Goal: Task Accomplishment & Management: Use online tool/utility

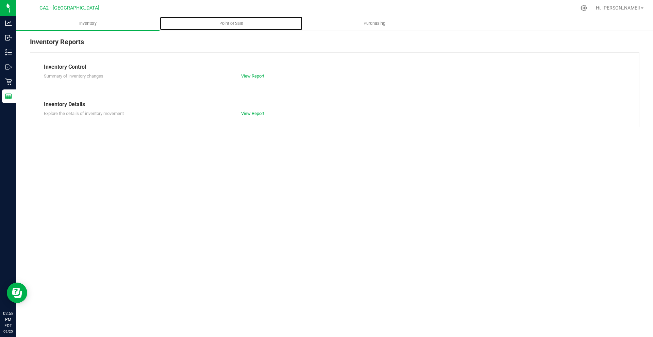
click at [243, 22] on span "Point of Sale" at bounding box center [231, 23] width 42 height 6
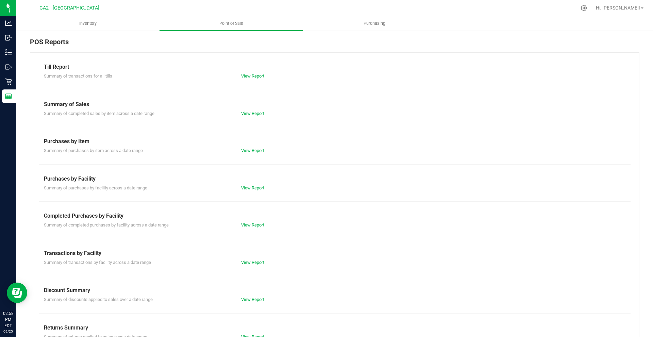
click at [260, 76] on link "View Report" at bounding box center [252, 75] width 23 height 5
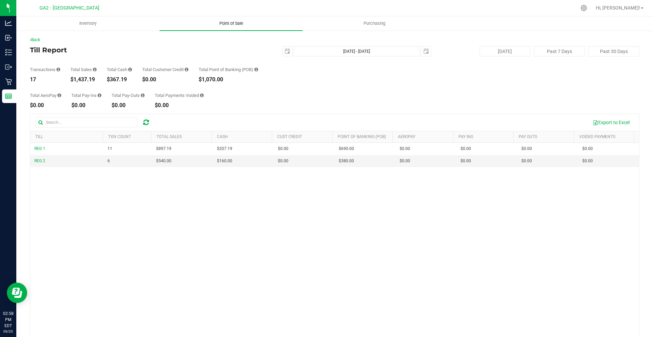
click at [229, 24] on span "Point of Sale" at bounding box center [231, 23] width 42 height 6
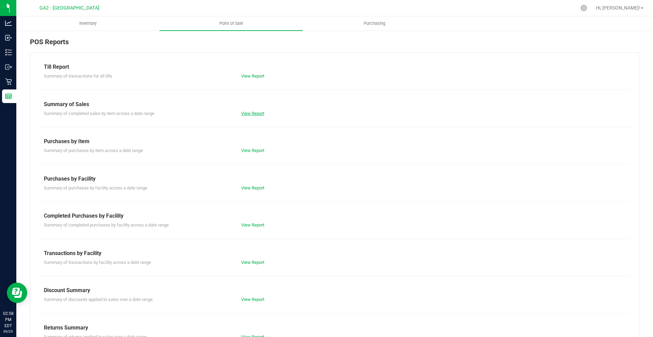
click at [252, 115] on link "View Report" at bounding box center [252, 113] width 23 height 5
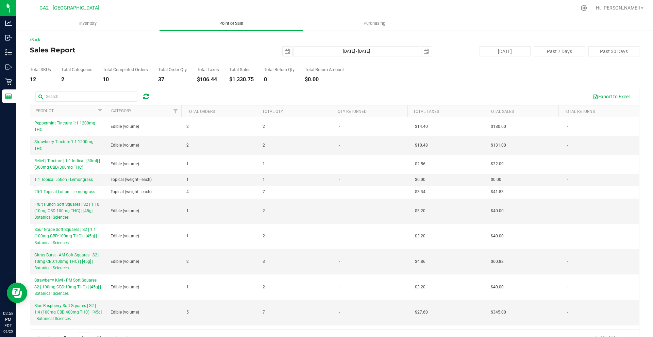
click at [242, 22] on span "Point of Sale" at bounding box center [231, 23] width 42 height 6
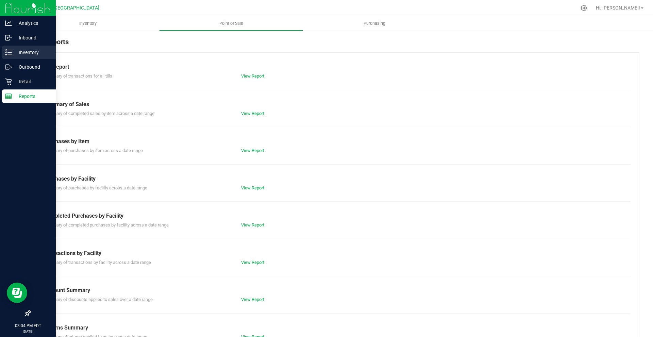
click at [30, 52] on p "Inventory" at bounding box center [32, 52] width 41 height 8
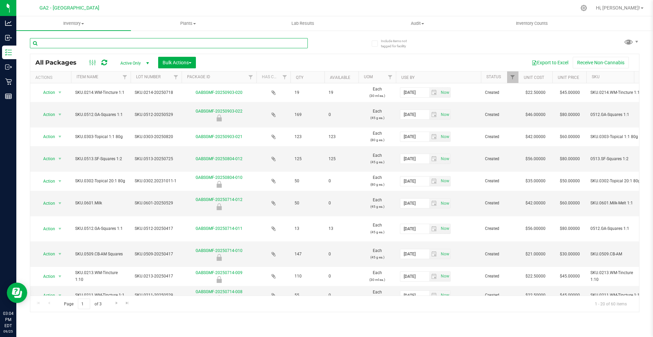
click at [126, 44] on input "text" at bounding box center [169, 43] width 278 height 10
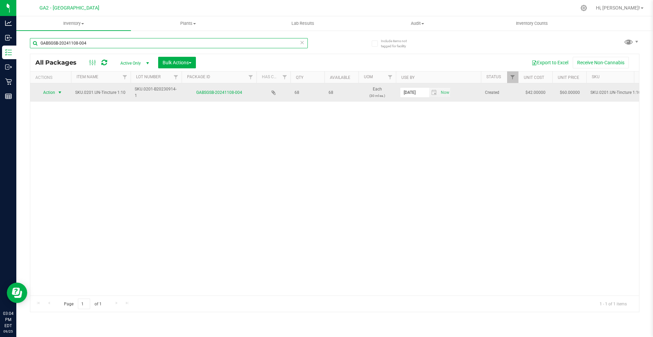
type input "GABSGSB-20241108-004"
click at [59, 92] on span "select" at bounding box center [59, 92] width 5 height 5
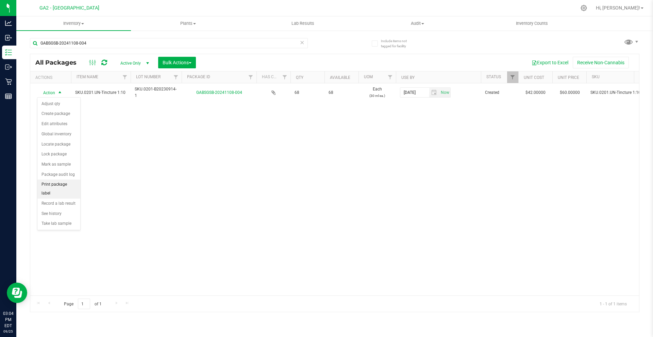
click at [69, 185] on li "Print package label" at bounding box center [58, 189] width 43 height 19
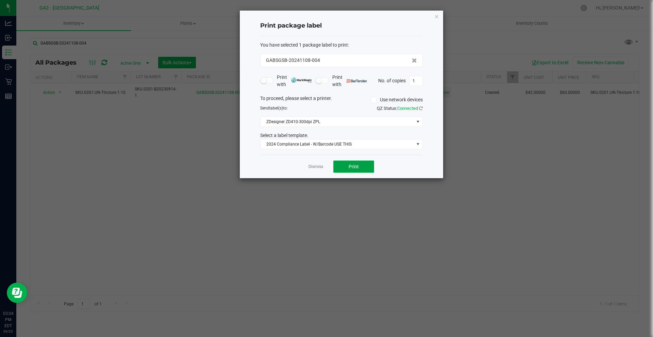
click at [361, 168] on button "Print" at bounding box center [353, 167] width 41 height 12
click at [441, 16] on div "Print package label You have selected 1 package label to print : GABSGSB-202411…" at bounding box center [341, 95] width 203 height 168
click at [438, 16] on icon "button" at bounding box center [436, 16] width 5 height 8
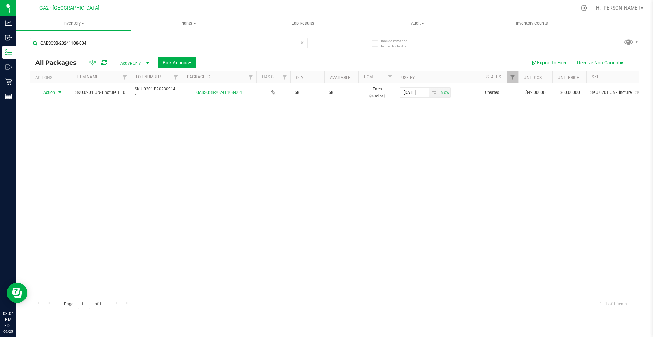
click at [109, 48] on div "GABSGSB-20241108-004" at bounding box center [169, 46] width 278 height 16
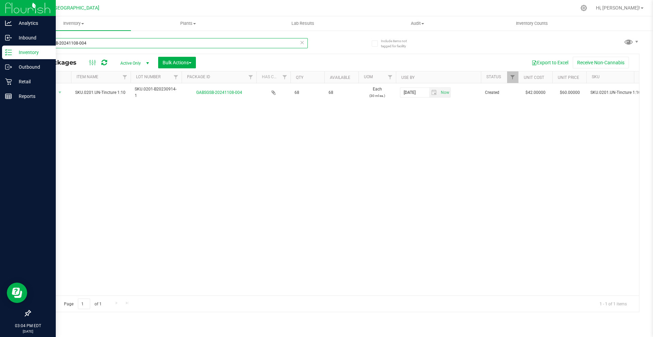
drag, startPoint x: 104, startPoint y: 43, endPoint x: 0, endPoint y: 51, distance: 104.4
click at [0, 51] on div "Analytics Inbound Inventory Outbound Retail Reports 03:04 PM EDT [DATE] 09/25 G…" at bounding box center [326, 168] width 653 height 337
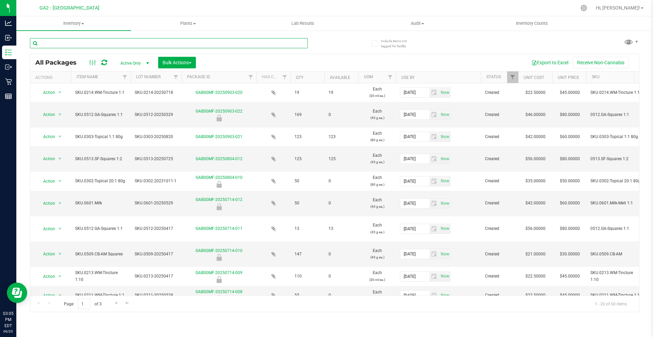
click at [88, 40] on input "text" at bounding box center [169, 43] width 278 height 10
click at [130, 47] on input "text" at bounding box center [169, 43] width 278 height 10
type input "GABSGMF-20240222-004"
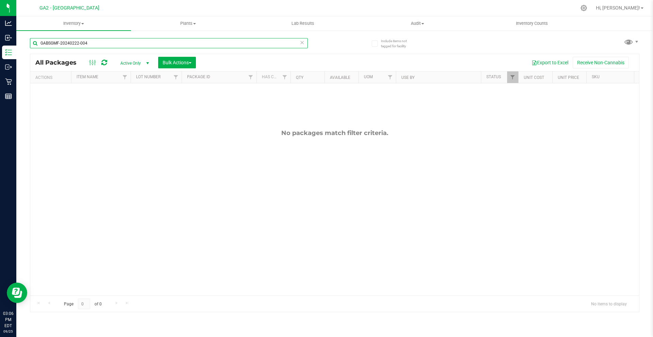
drag, startPoint x: 103, startPoint y: 43, endPoint x: 28, endPoint y: 48, distance: 75.6
click at [28, 48] on div "Include items not tagged for facility GABSGMF-20240222-004 All Packages Active …" at bounding box center [334, 133] width 637 height 207
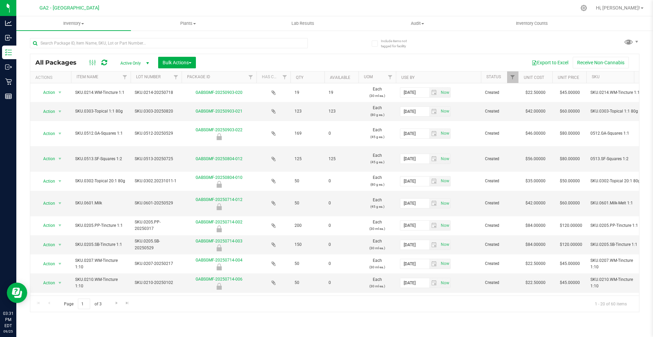
click at [362, 9] on div at bounding box center [349, 7] width 454 height 13
